Goal: Information Seeking & Learning: Learn about a topic

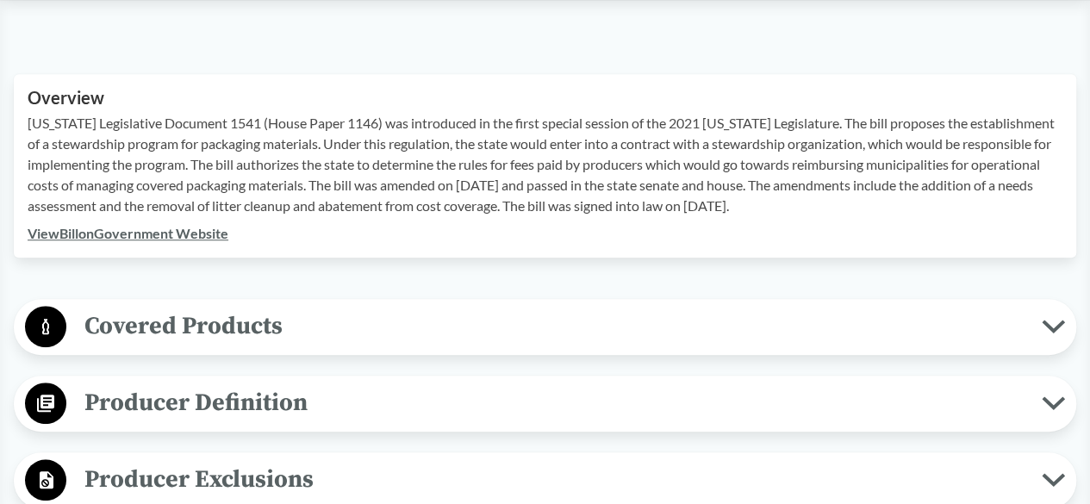
scroll to position [603, 0]
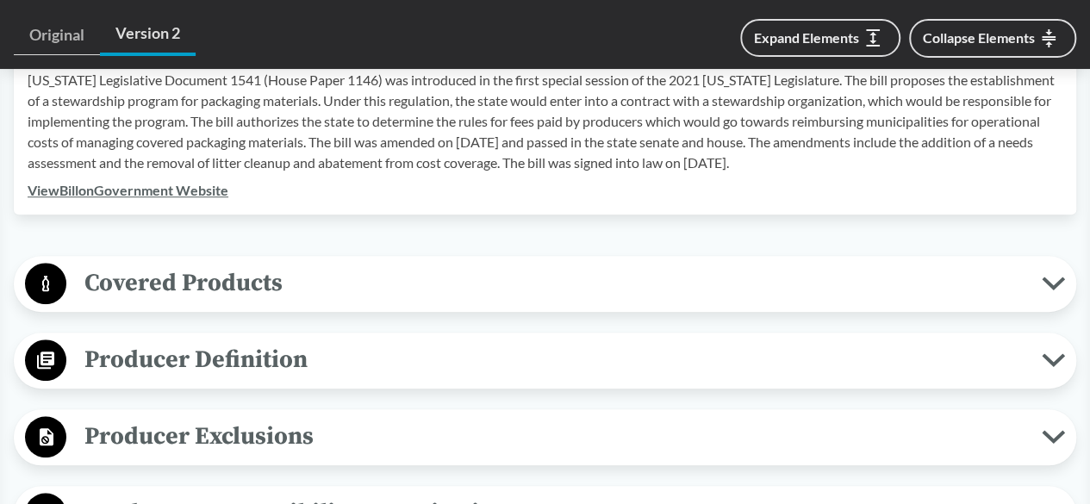
click at [279, 272] on span "Covered Products" at bounding box center [554, 283] width 976 height 39
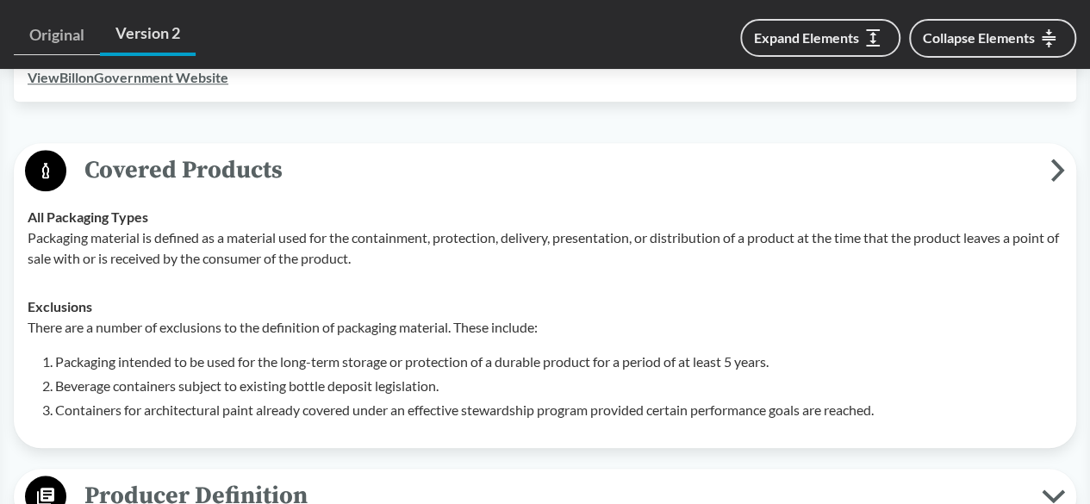
scroll to position [689, 0]
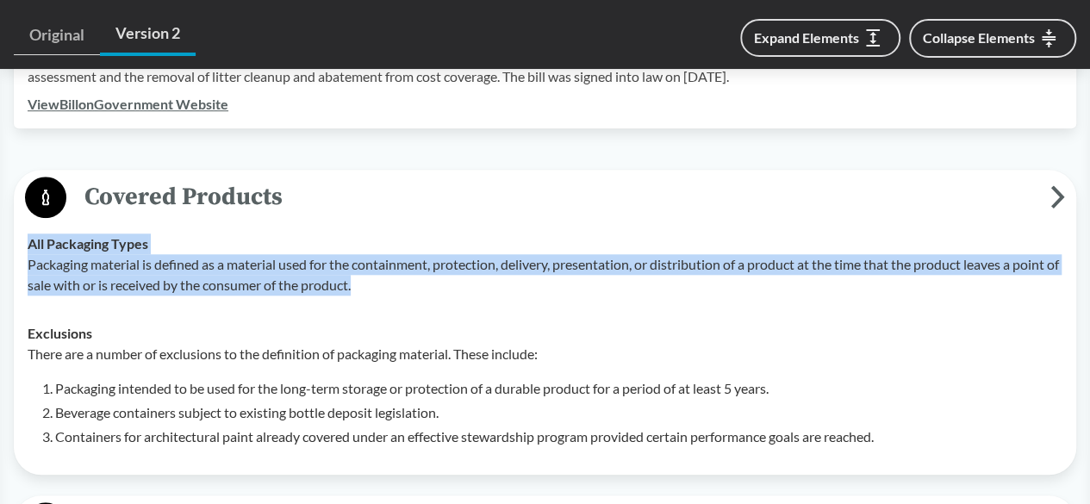
drag, startPoint x: 374, startPoint y: 263, endPoint x: 5, endPoint y: 218, distance: 371.6
copy tbody "All Packaging Types Packaging material is defined as a material used for the co…"
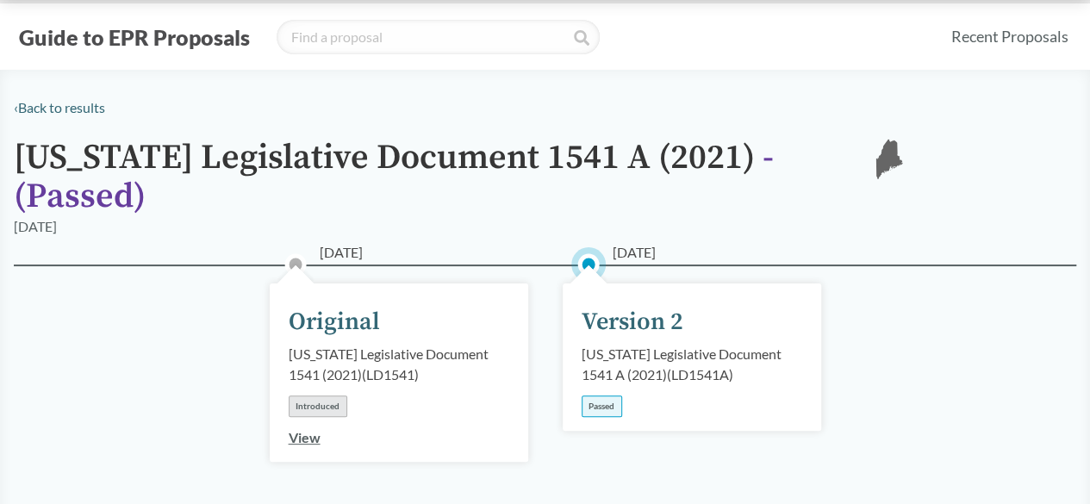
scroll to position [0, 0]
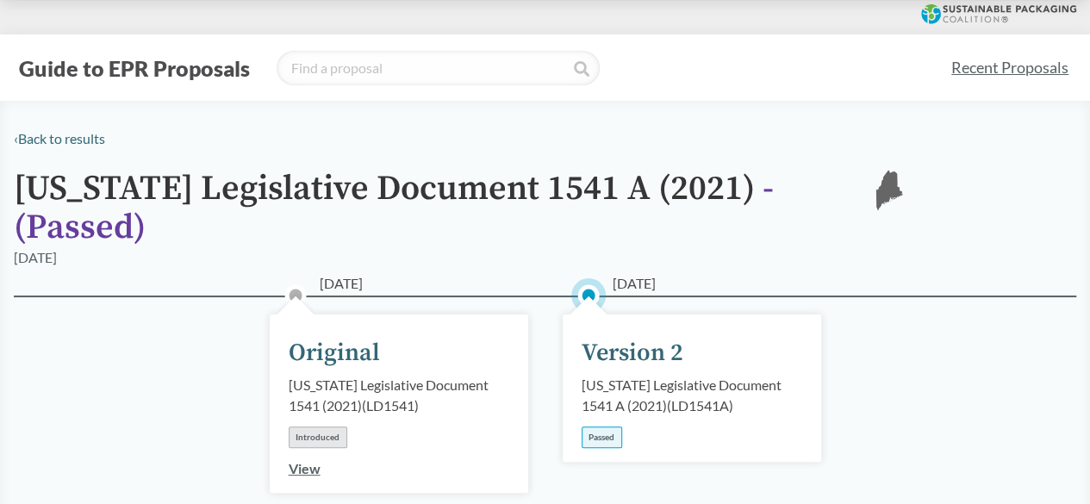
click at [982, 61] on link "Recent Proposals" at bounding box center [1010, 67] width 133 height 39
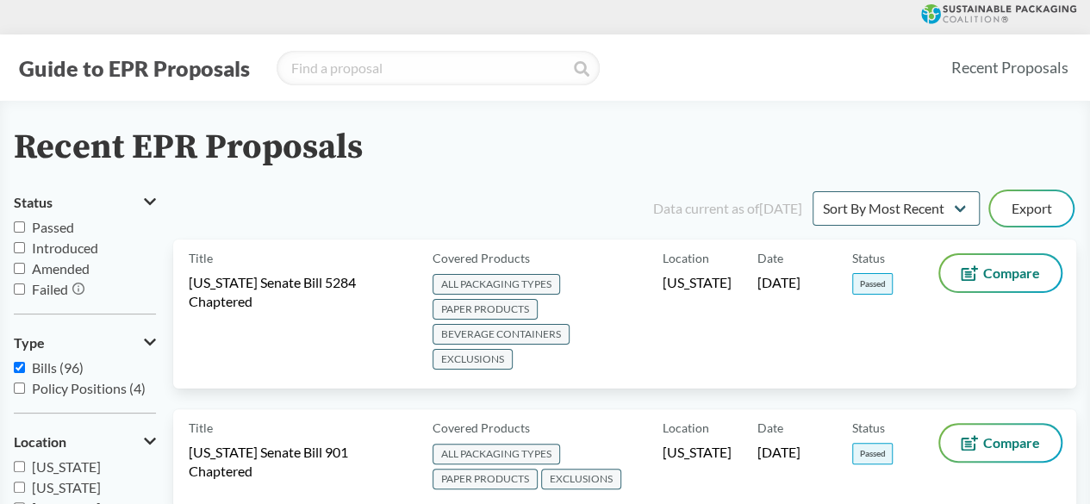
click at [66, 221] on span "Passed" at bounding box center [53, 227] width 42 height 16
click at [25, 221] on input "Passed" at bounding box center [19, 226] width 11 height 11
checkbox input "true"
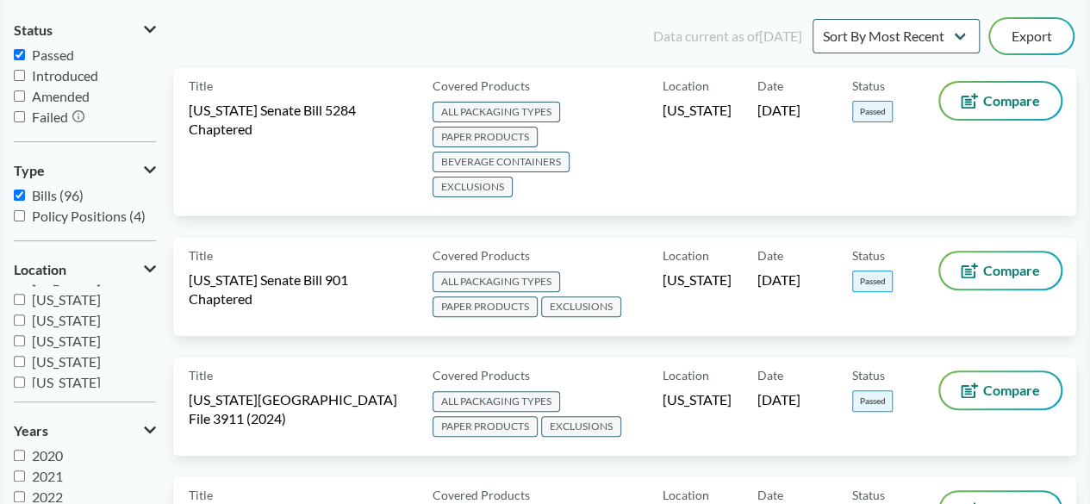
scroll to position [372, 0]
click at [63, 355] on span "[US_STATE]" at bounding box center [66, 356] width 69 height 16
click at [25, 355] on input "[US_STATE]" at bounding box center [19, 356] width 11 height 11
checkbox input "true"
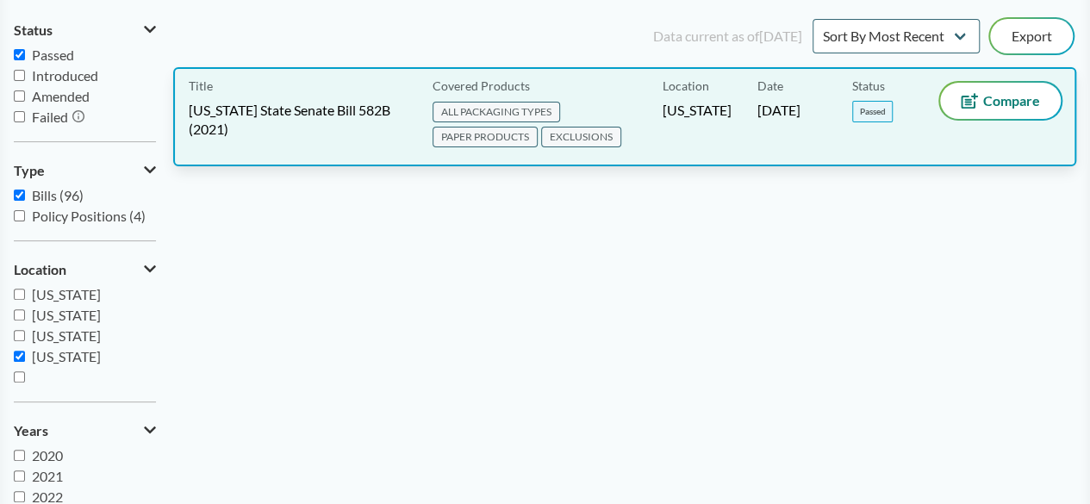
click at [871, 99] on div "Status Passed" at bounding box center [899, 117] width 95 height 68
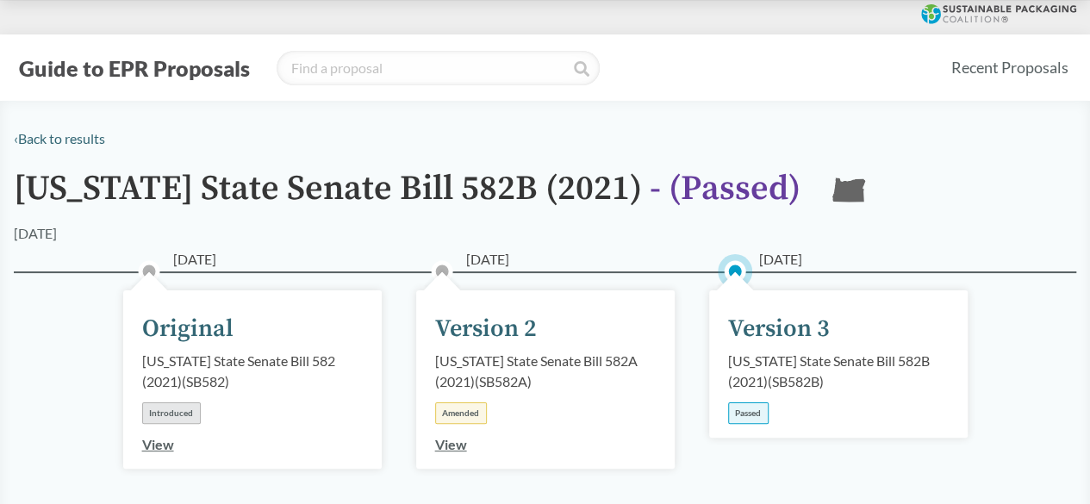
scroll to position [86, 0]
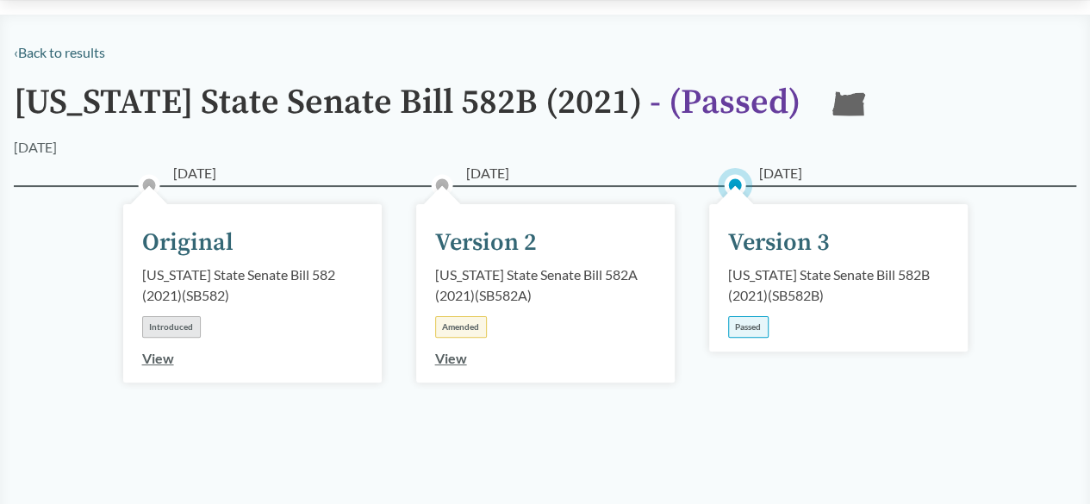
click at [757, 272] on div "[US_STATE] State Senate Bill 582B (2021) ( SB582B )" at bounding box center [838, 285] width 221 height 41
click at [758, 242] on div "Version 3" at bounding box center [779, 243] width 102 height 36
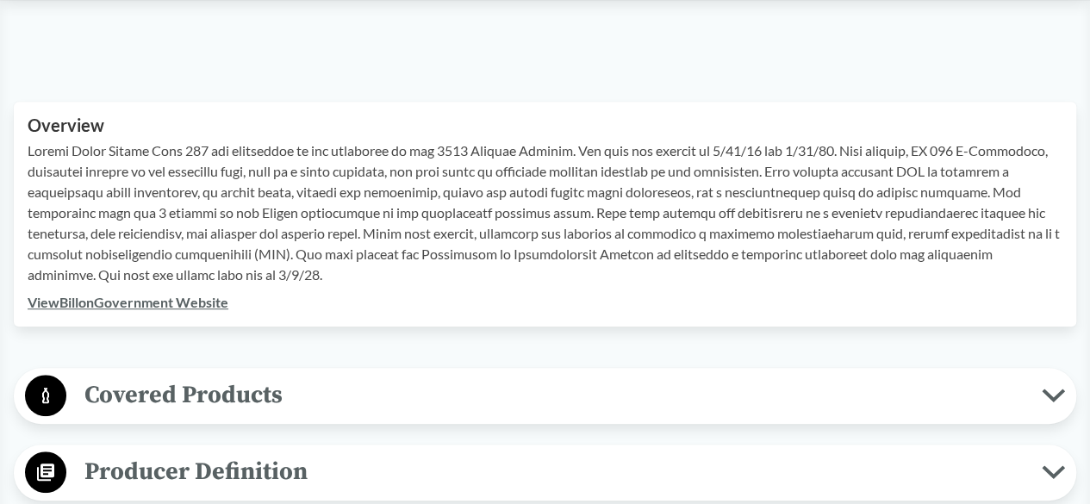
scroll to position [517, 0]
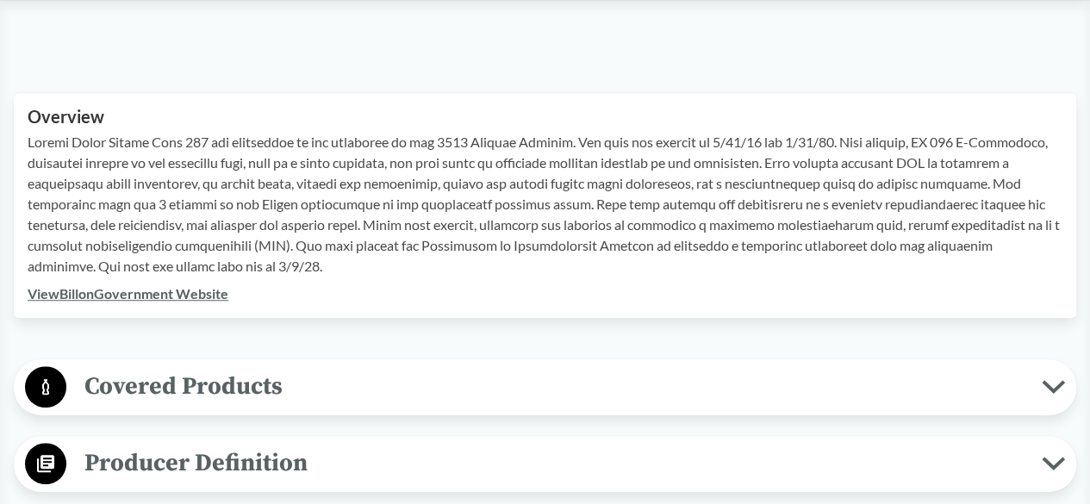
click at [176, 285] on link "View Bill on Government Website" at bounding box center [128, 293] width 201 height 16
click at [180, 297] on link "View Bill on Government Website" at bounding box center [128, 293] width 201 height 16
